Goal: Information Seeking & Learning: Find specific page/section

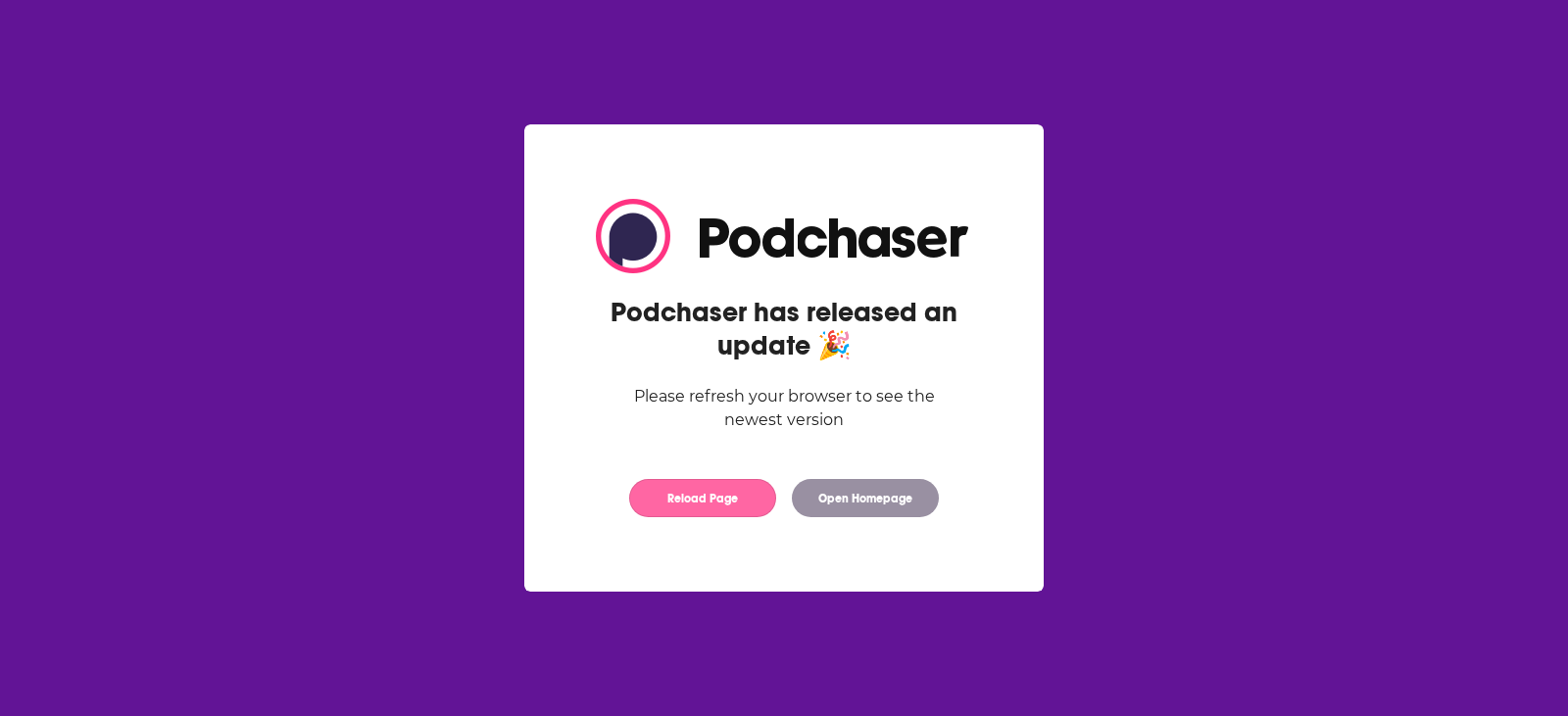
click at [738, 490] on button "Reload Page" at bounding box center [702, 498] width 147 height 38
click at [885, 490] on button "Open Homepage" at bounding box center [866, 498] width 147 height 38
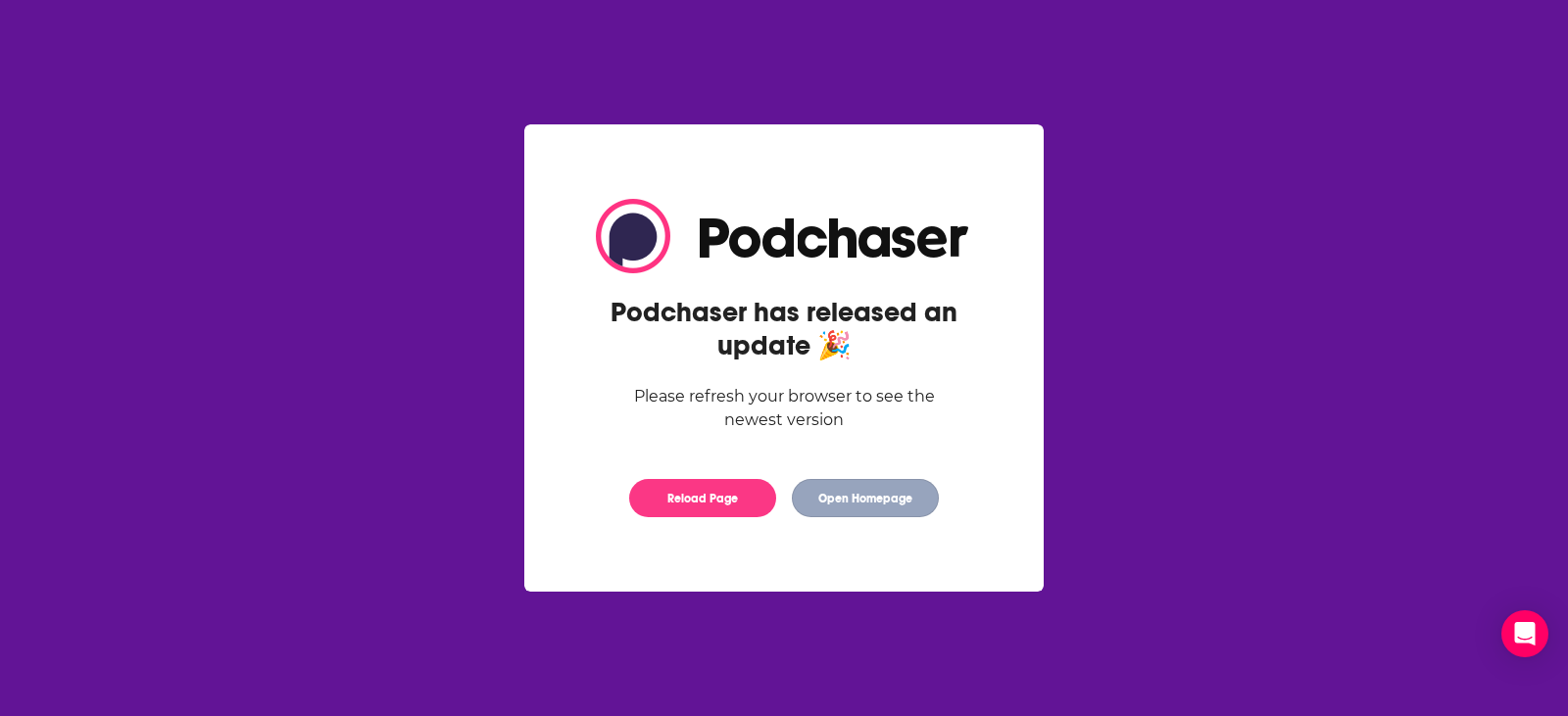
click at [858, 493] on button "Open Homepage" at bounding box center [866, 498] width 147 height 38
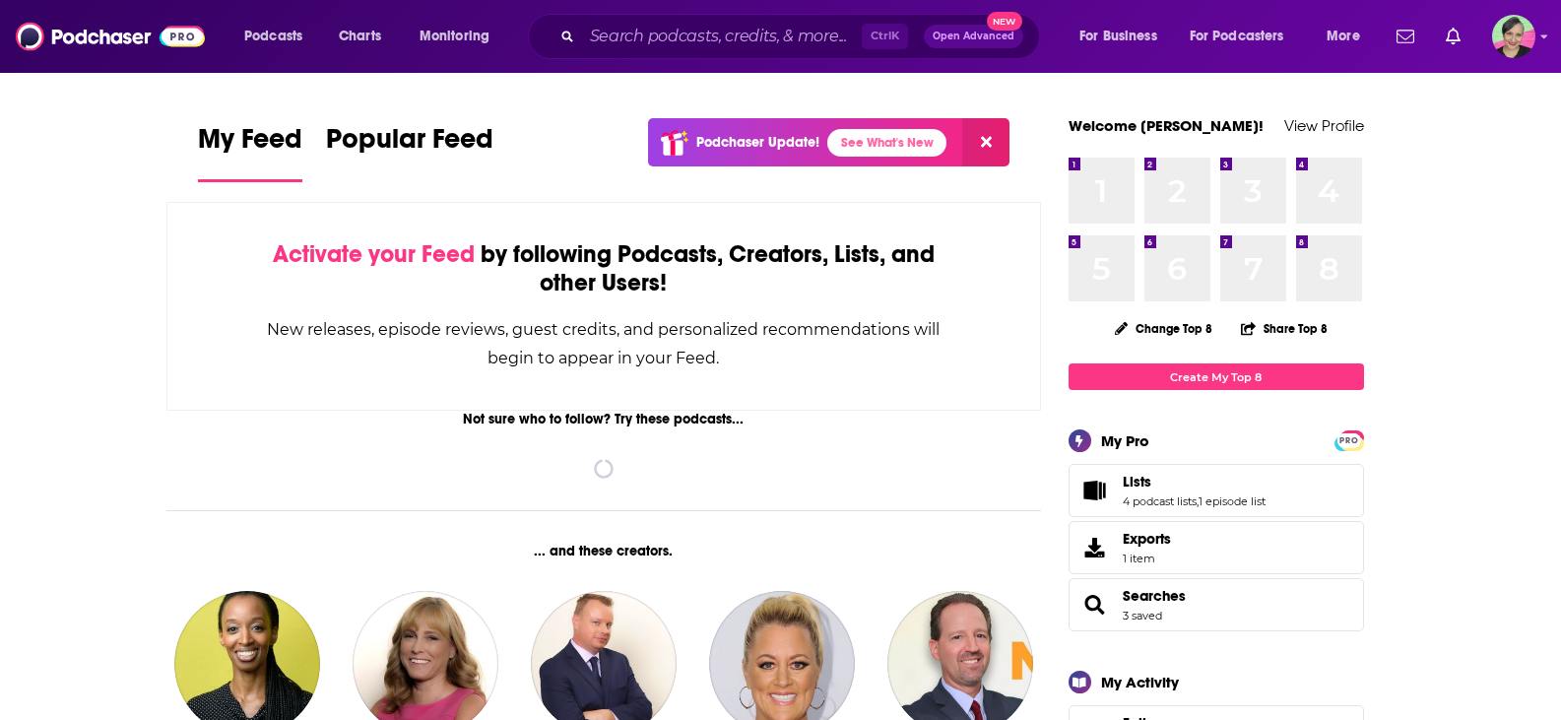
click at [625, 36] on input "Search podcasts, credits, & more..." at bounding box center [722, 37] width 280 height 32
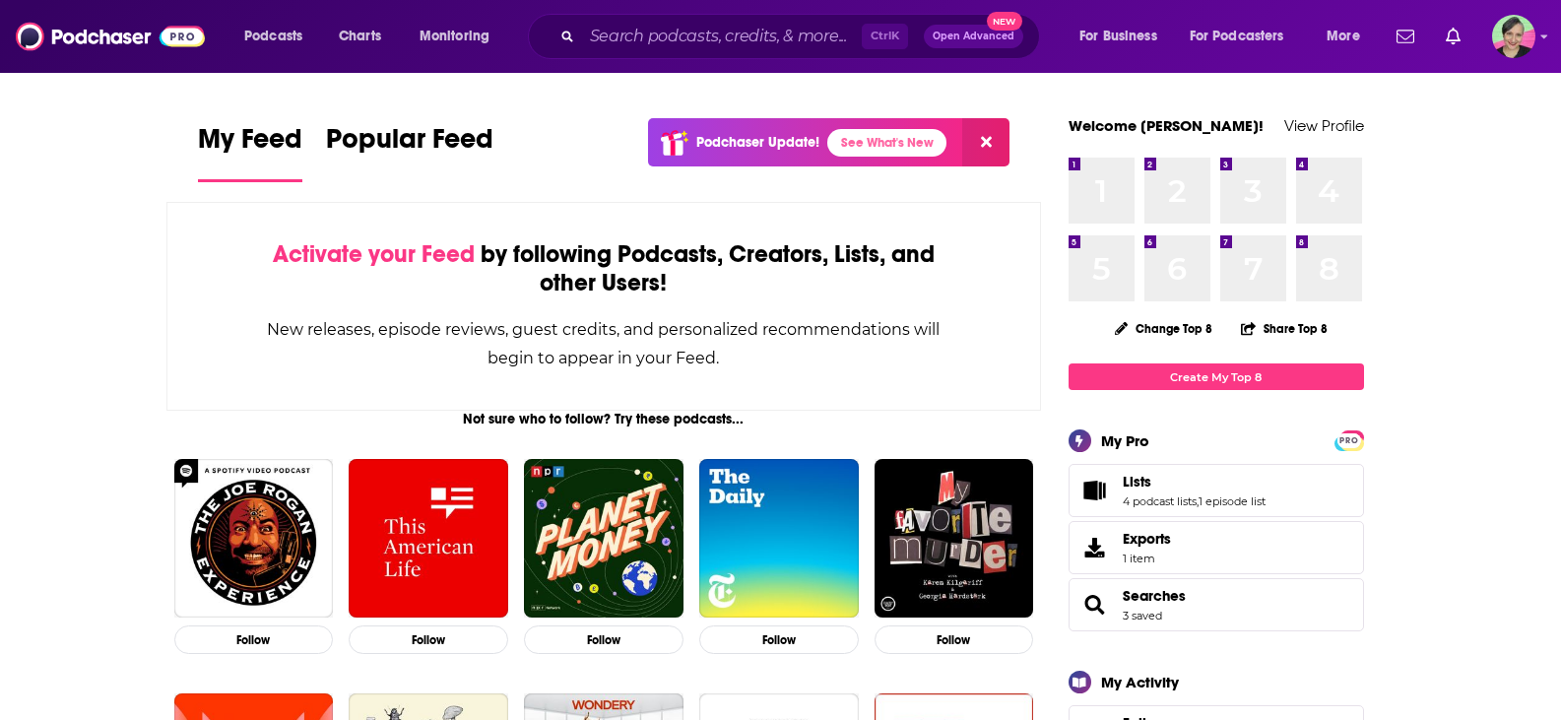
click at [616, 35] on input "Search podcasts, credits, & more..." at bounding box center [722, 37] width 280 height 32
click at [742, 32] on input "Search podcasts, credits, & more..." at bounding box center [722, 37] width 280 height 32
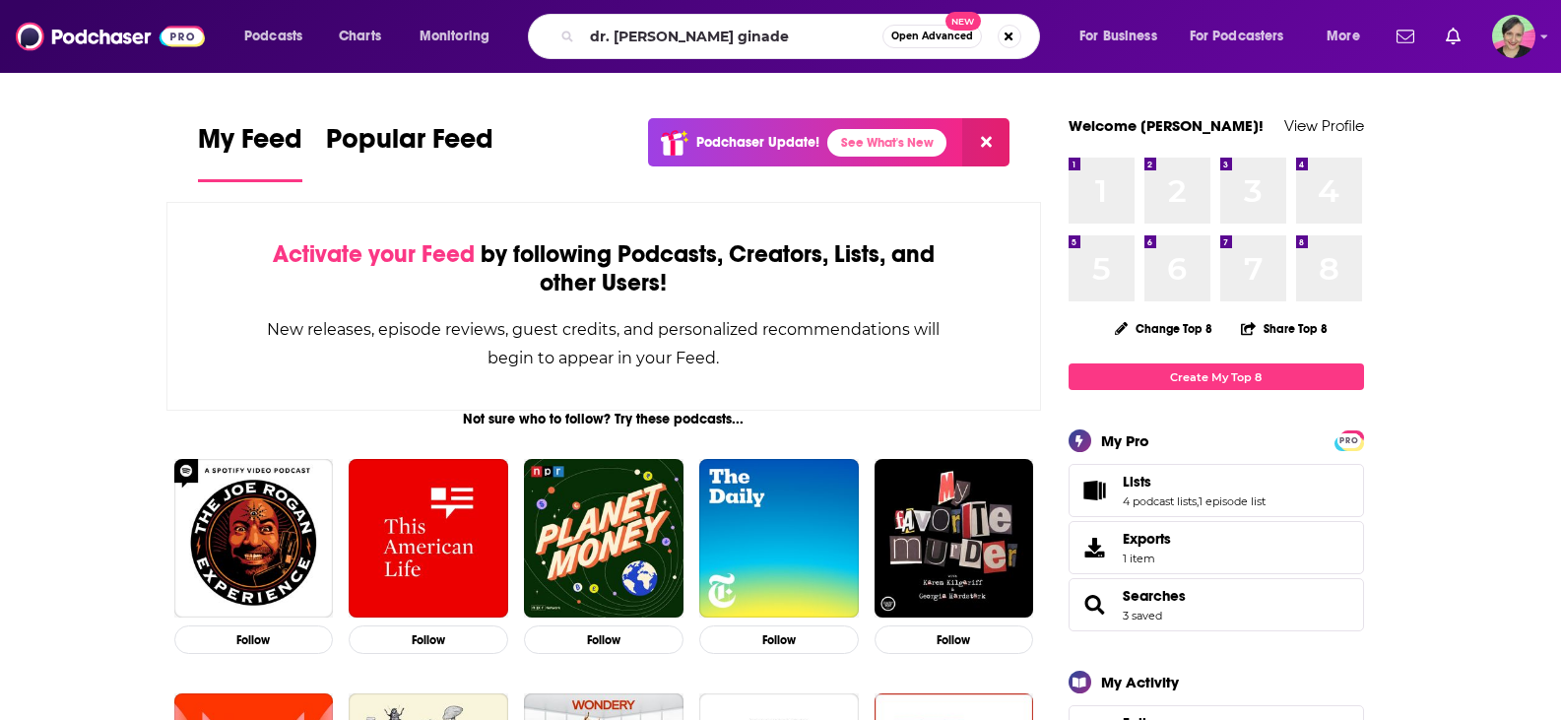
type input "dr. dan ginader"
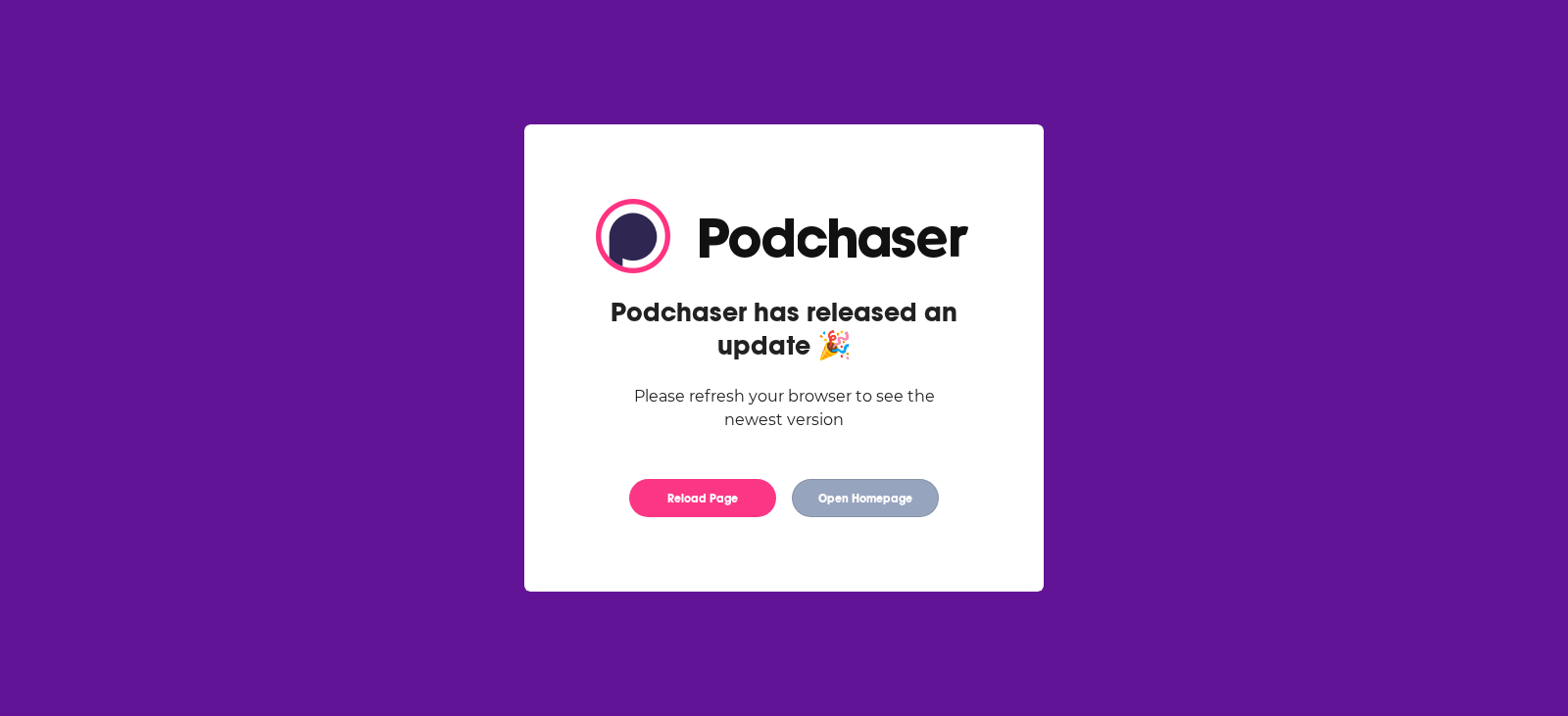
click at [875, 506] on button "Open Homepage" at bounding box center [866, 498] width 147 height 38
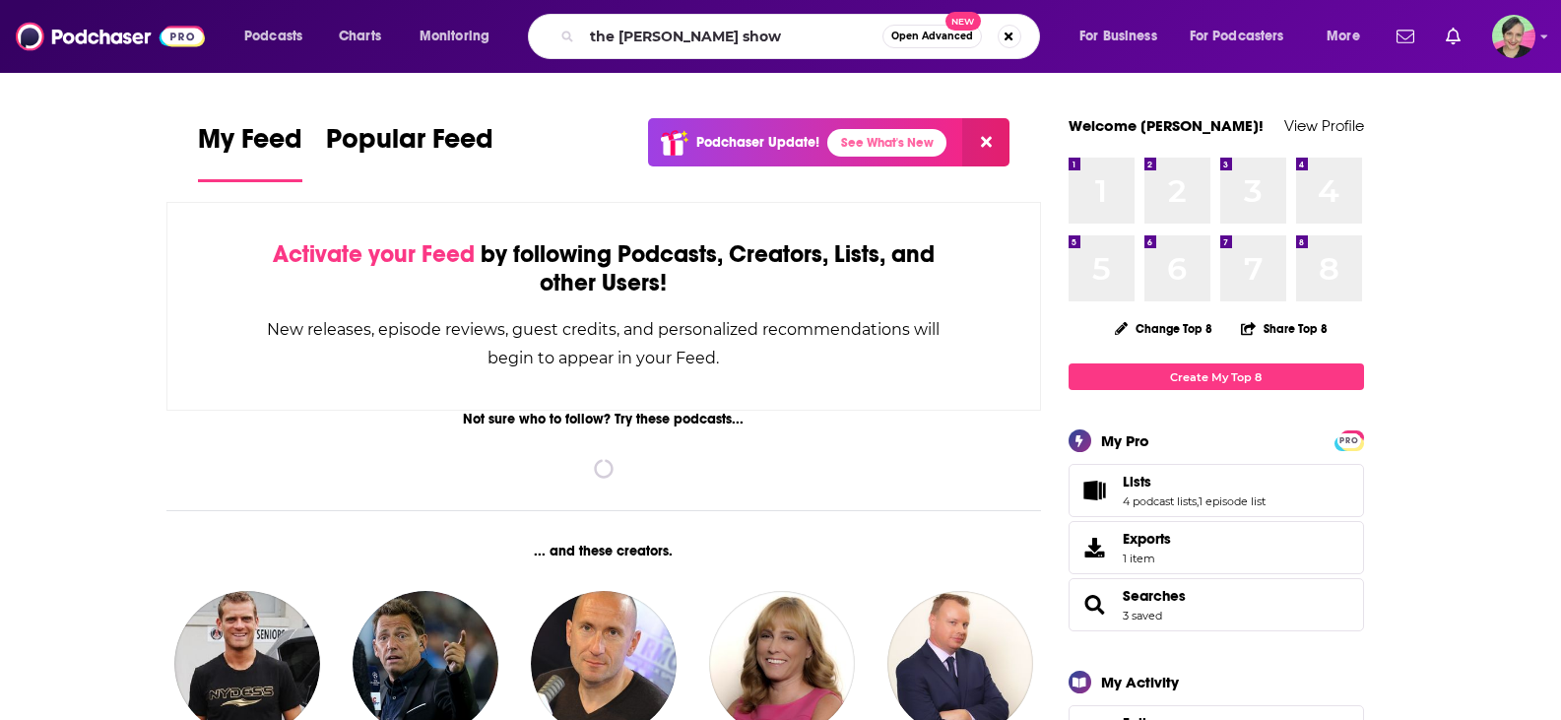
type input "the kim gravel show"
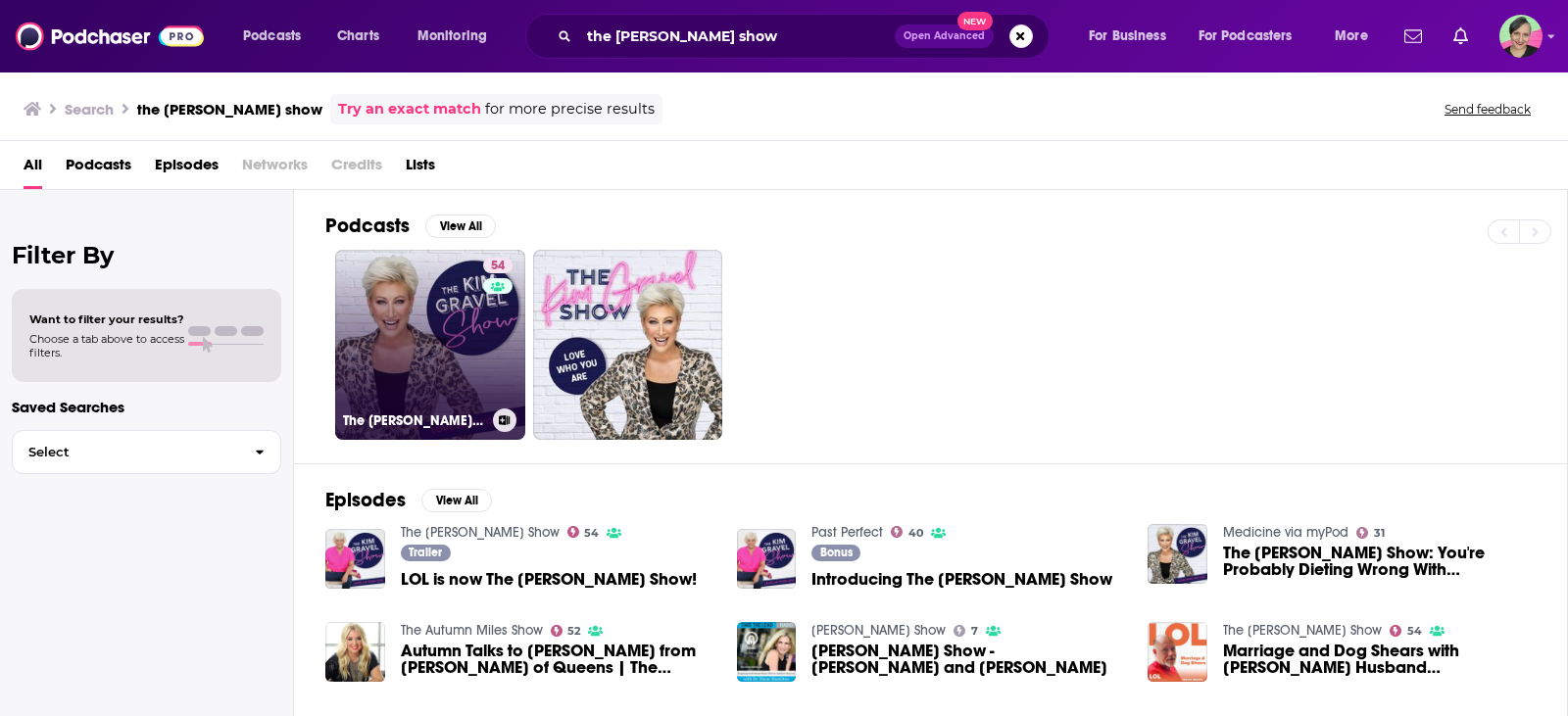
click at [487, 334] on div "54" at bounding box center [500, 333] width 34 height 151
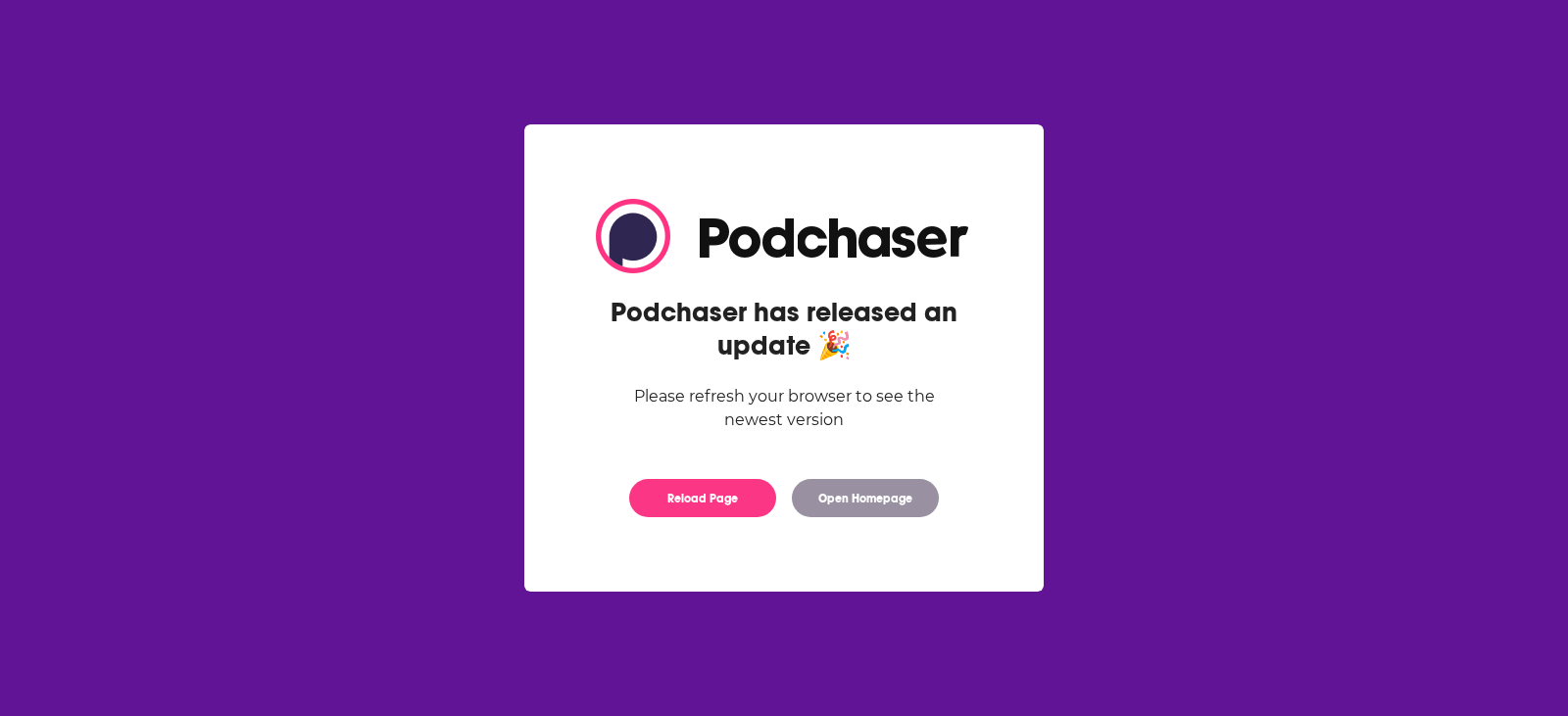
drag, startPoint x: 750, startPoint y: 508, endPoint x: 1372, endPoint y: 283, distance: 661.4
click at [753, 501] on button "Reload Page" at bounding box center [702, 498] width 147 height 38
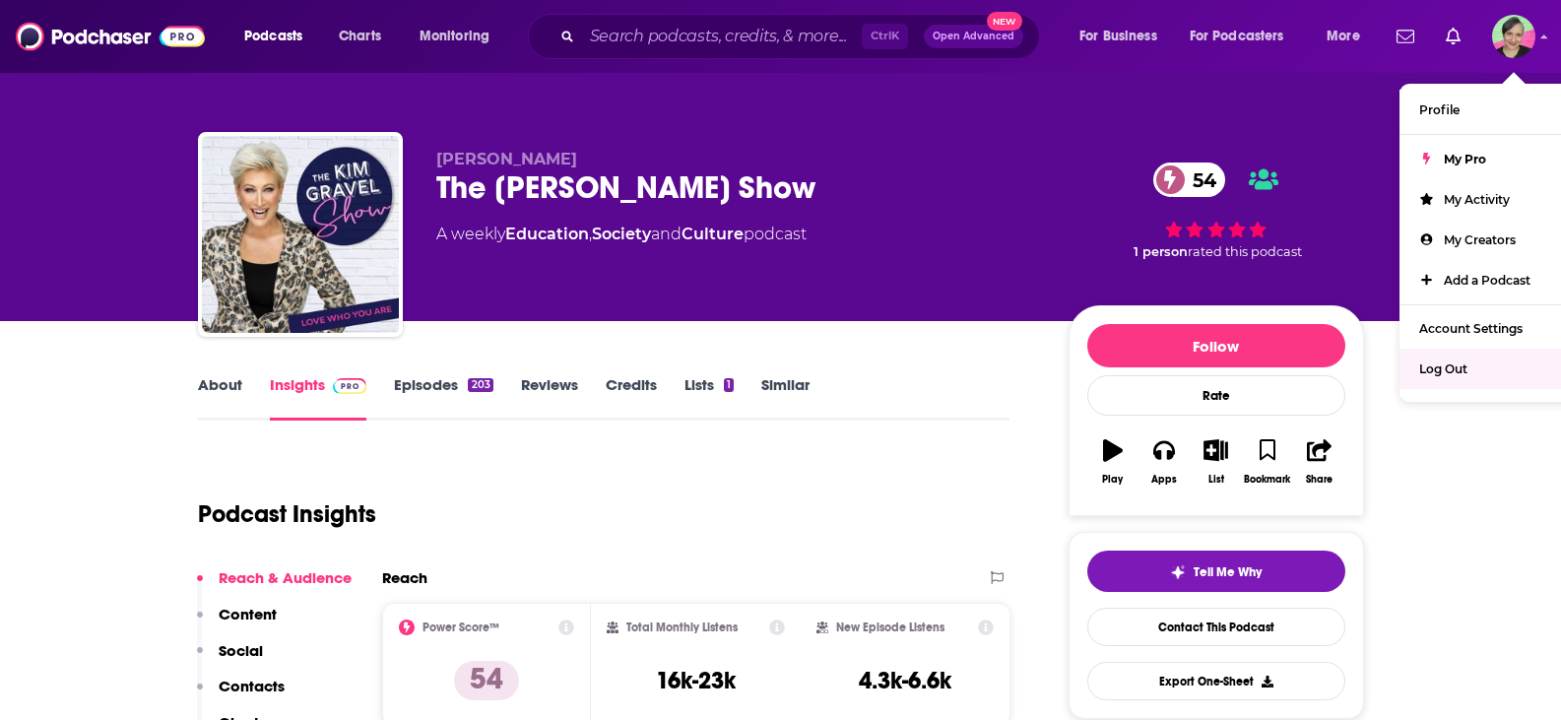
click at [1438, 375] on span "Log Out" at bounding box center [1443, 369] width 48 height 15
